Goal: Task Accomplishment & Management: Use online tool/utility

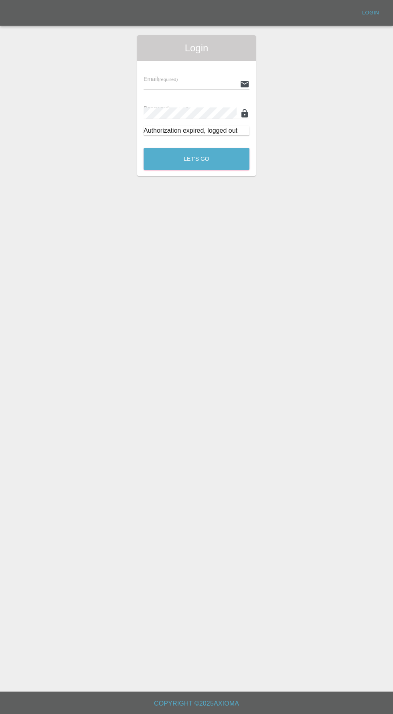
click at [204, 83] on input "text" at bounding box center [189, 84] width 93 height 12
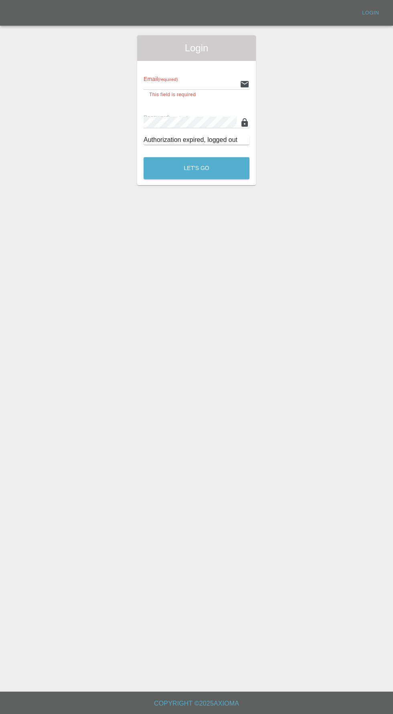
type input "[EMAIL_ADDRESS][DOMAIN_NAME]"
click at [143, 157] on button "Let's Go" at bounding box center [196, 168] width 106 height 22
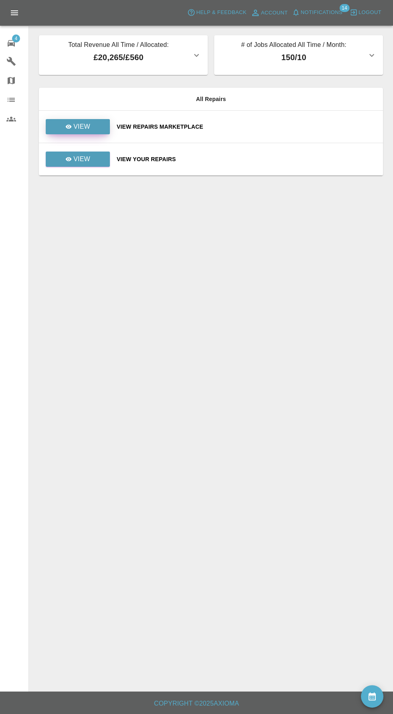
click at [90, 123] on link "View" at bounding box center [78, 126] width 64 height 15
